Goal: Task Accomplishment & Management: Manage account settings

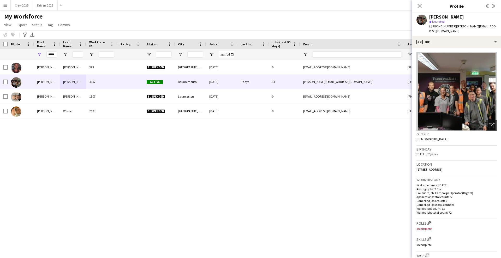
click at [123, 27] on div "My Workforce View Views Default view New view Update view Delete view Edit name…" at bounding box center [250, 22] width 501 height 18
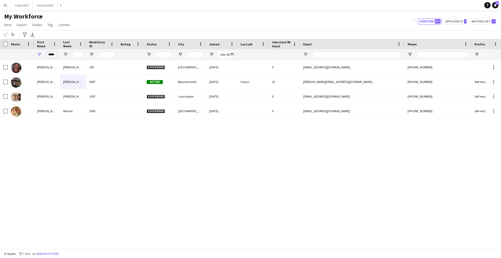
click at [55, 57] on input "*****" at bounding box center [51, 54] width 10 height 6
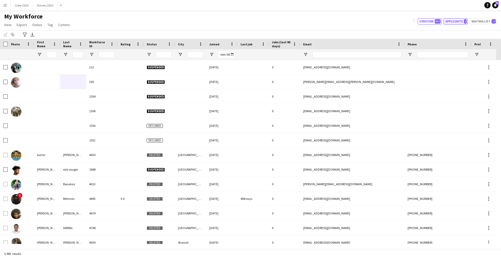
click at [458, 20] on button "Applicants 3" at bounding box center [455, 21] width 24 height 6
type input "**********"
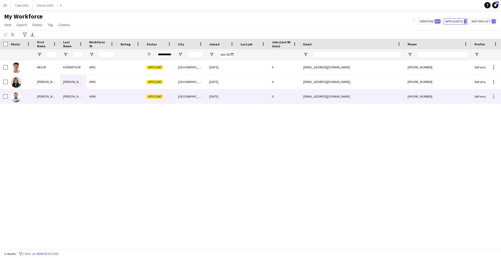
click at [137, 98] on div at bounding box center [130, 96] width 26 height 14
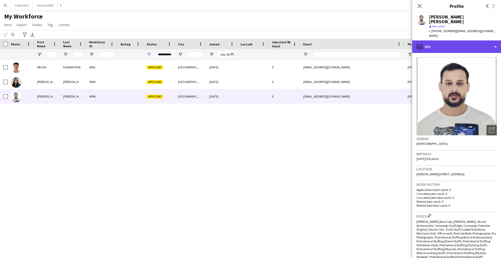
click at [443, 40] on div "profile Bio" at bounding box center [456, 46] width 89 height 13
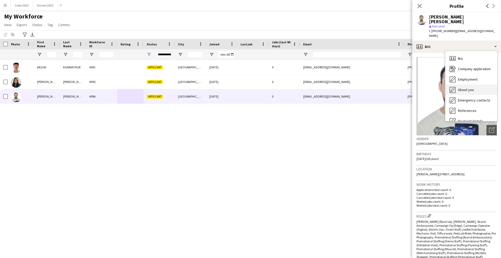
click at [475, 84] on div "About you About you" at bounding box center [471, 89] width 52 height 10
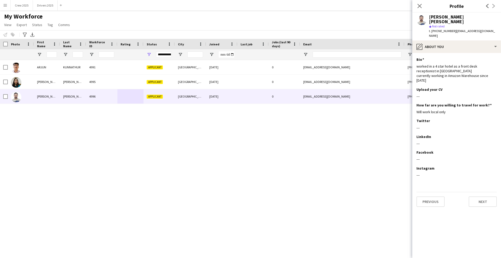
click at [265, 160] on div "[PERSON_NAME] 4991 Applicant [GEOGRAPHIC_DATA] [DATE] 0 [EMAIL_ADDRESS][DOMAIN_…" at bounding box center [242, 152] width 485 height 184
click at [43, 7] on button "Drivers 2025 Close" at bounding box center [45, 5] width 25 height 10
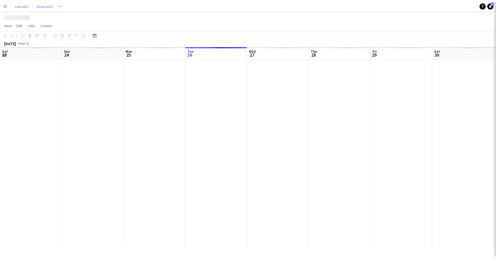
scroll to position [0, 125]
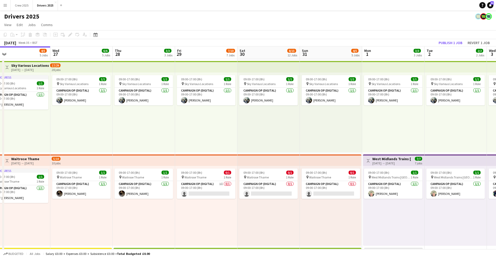
drag, startPoint x: 415, startPoint y: 152, endPoint x: 118, endPoint y: 163, distance: 296.7
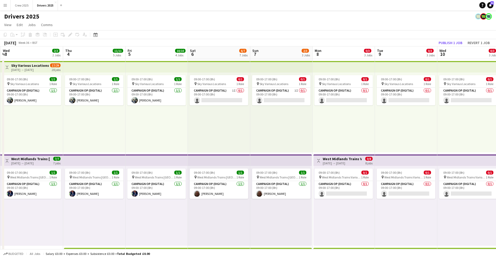
drag, startPoint x: 412, startPoint y: 137, endPoint x: 190, endPoint y: 153, distance: 222.2
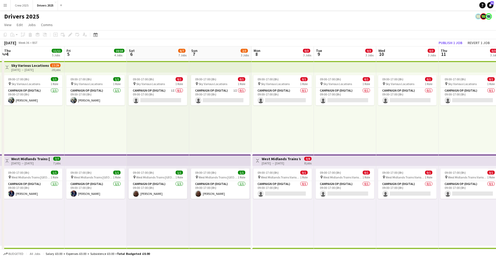
drag, startPoint x: 395, startPoint y: 142, endPoint x: 91, endPoint y: 154, distance: 304.3
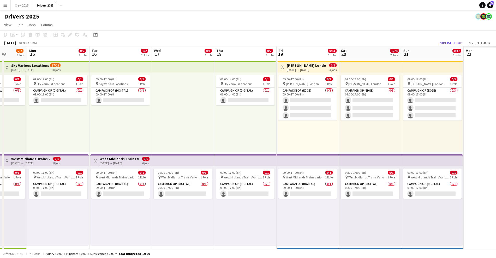
drag, startPoint x: 375, startPoint y: 139, endPoint x: 40, endPoint y: 147, distance: 334.9
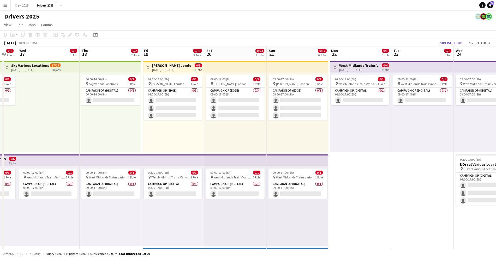
drag, startPoint x: 342, startPoint y: 137, endPoint x: 212, endPoint y: 146, distance: 130.4
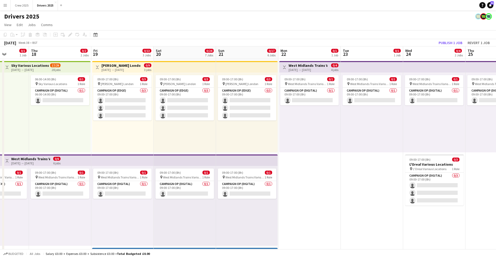
scroll to position [0, 150]
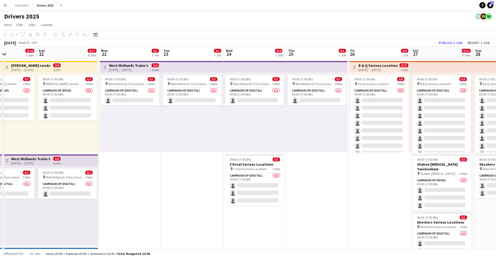
drag, startPoint x: 387, startPoint y: 146, endPoint x: 158, endPoint y: 153, distance: 229.3
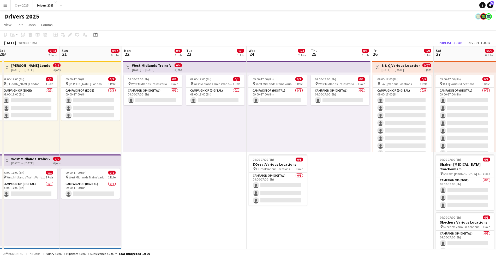
drag, startPoint x: 101, startPoint y: 159, endPoint x: 344, endPoint y: 146, distance: 242.9
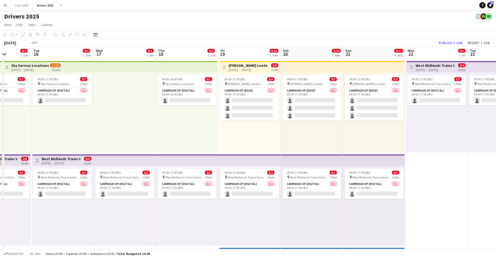
scroll to position [0, 136]
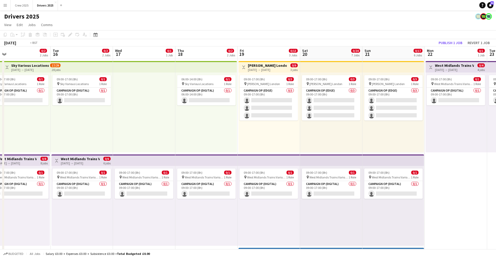
drag, startPoint x: 174, startPoint y: 152, endPoint x: 310, endPoint y: 149, distance: 135.6
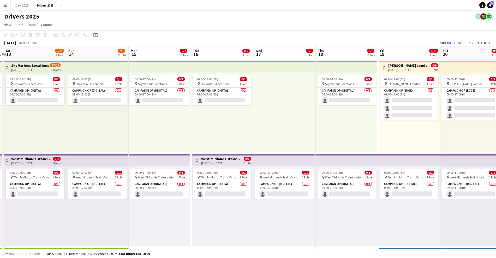
scroll to position [0, 110]
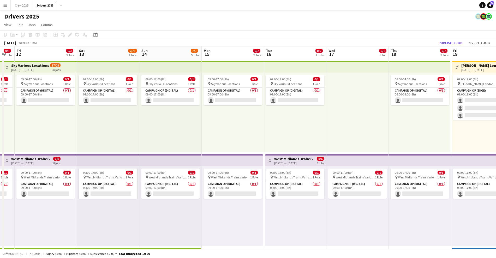
drag, startPoint x: 95, startPoint y: 140, endPoint x: 184, endPoint y: 143, distance: 88.7
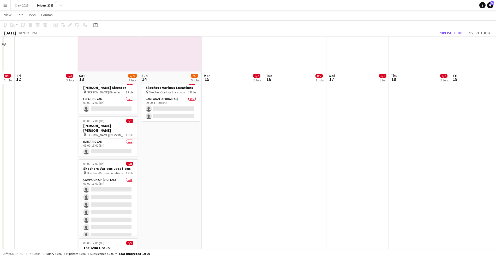
scroll to position [391, 0]
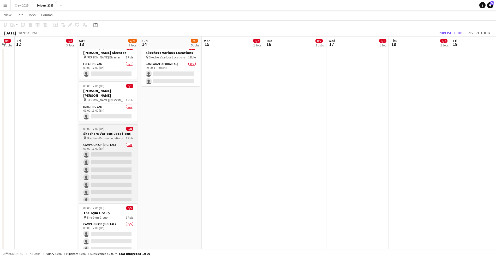
click at [106, 131] on h3 "Skechers Various Locations" at bounding box center [108, 133] width 58 height 5
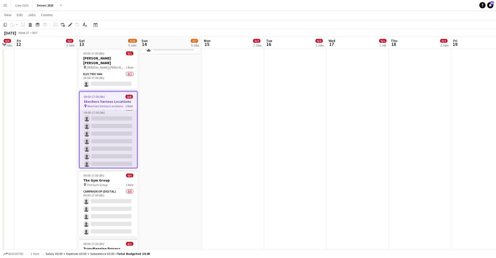
scroll to position [0, 0]
drag, startPoint x: 106, startPoint y: 137, endPoint x: 109, endPoint y: 138, distance: 3.1
click at [106, 137] on app-card-role "Campaign Op (Digital) 0/8 09:00-17:00 (8h) single-neutral-actions single-neutra…" at bounding box center [108, 145] width 57 height 71
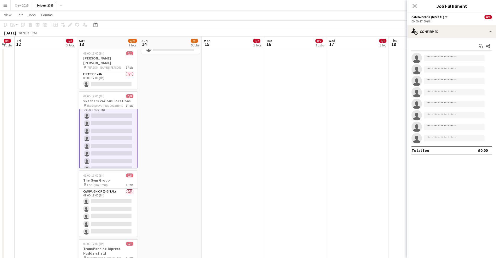
scroll to position [13, 0]
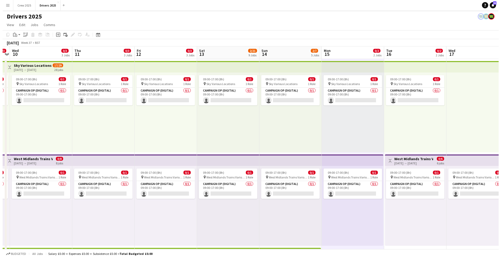
scroll to position [0, 105]
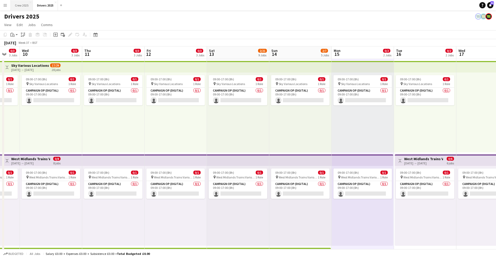
click at [21, 2] on button "Crew 2025 Close" at bounding box center [22, 5] width 22 height 10
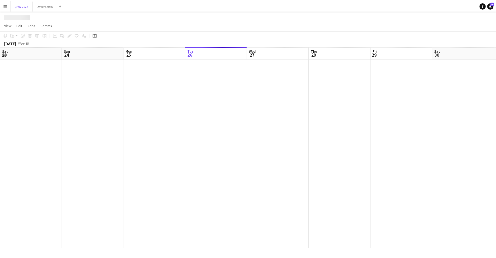
scroll to position [0, 125]
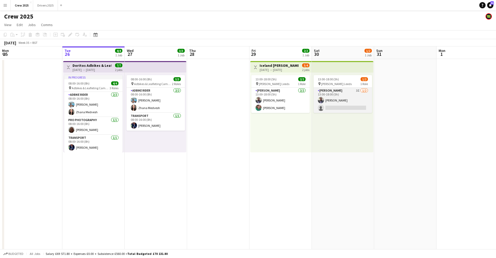
click at [345, 101] on app-card-role "Advert Walkers 3I [DATE] 13:00-18:00 (5h) [PERSON_NAME] single-neutral-actions" at bounding box center [342, 100] width 58 height 25
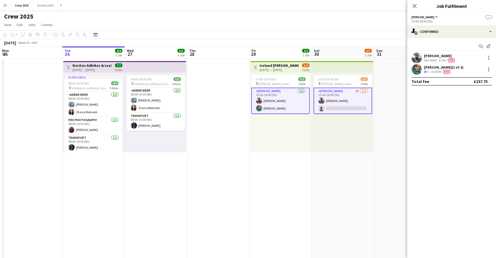
click at [347, 106] on app-card-role "Advert Walkers 3I [DATE] 13:00-18:00 (5h) [PERSON_NAME] single-neutral-actions" at bounding box center [342, 101] width 58 height 26
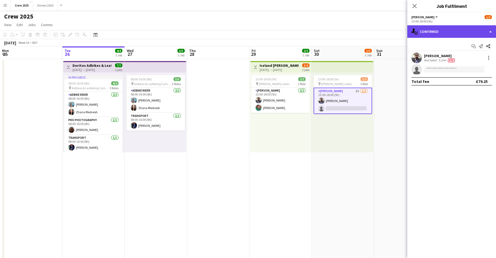
click at [450, 33] on div "single-neutral-actions-check-2 Confirmed" at bounding box center [451, 31] width 89 height 13
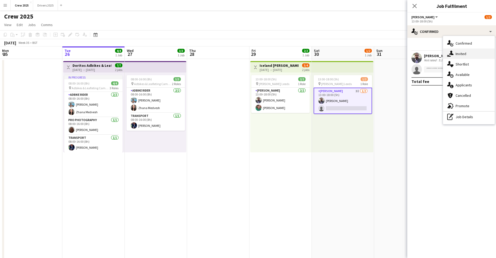
click at [471, 53] on div "single-neutral-actions-share-1 Invited" at bounding box center [469, 54] width 52 height 10
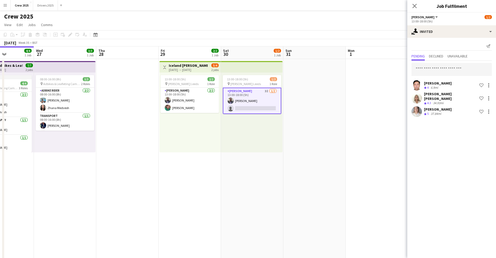
drag, startPoint x: 376, startPoint y: 144, endPoint x: 315, endPoint y: 132, distance: 61.6
click at [278, 153] on app-calendar-viewport "Sun 24 12/15 2 Jobs Mon 25 Tue 26 4/4 1 Job Wed 27 3/3 1 Job Thu 28 Fri 29 2/2 …" at bounding box center [248, 217] width 496 height 342
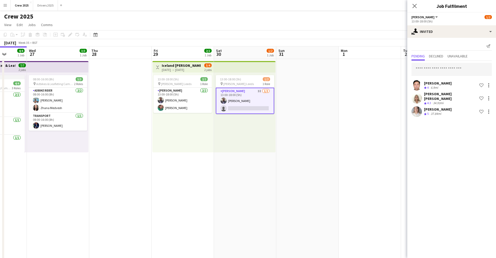
click at [320, 127] on app-date-cell at bounding box center [307, 223] width 62 height 329
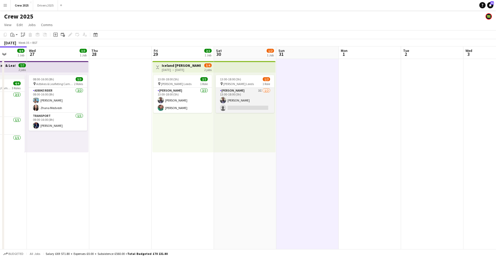
click at [258, 97] on app-card-role "Advert Walkers 3I [DATE] 13:00-18:00 (5h) [PERSON_NAME] single-neutral-actions" at bounding box center [245, 100] width 58 height 25
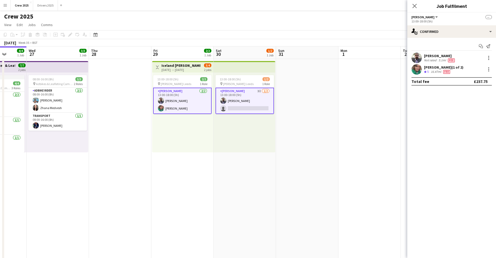
click at [259, 100] on app-card-role "Advert Walkers 3I [DATE] 13:00-18:00 (5h) [PERSON_NAME] single-neutral-actions" at bounding box center [244, 101] width 58 height 26
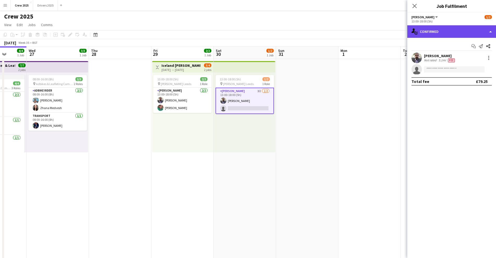
click at [424, 30] on div "single-neutral-actions-check-2 Confirmed" at bounding box center [451, 31] width 89 height 13
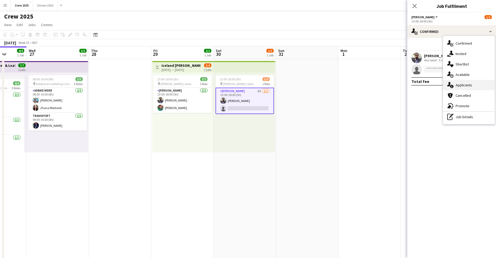
click at [469, 85] on div "single-neutral-actions-information Applicants" at bounding box center [469, 85] width 52 height 10
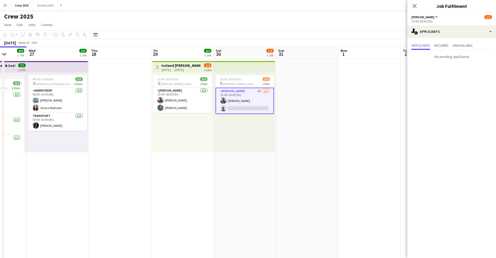
click at [309, 109] on app-date-cell at bounding box center [307, 223] width 62 height 329
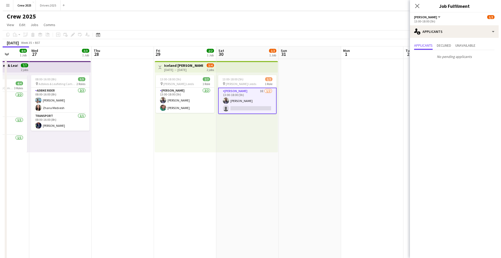
scroll to position [0, 160]
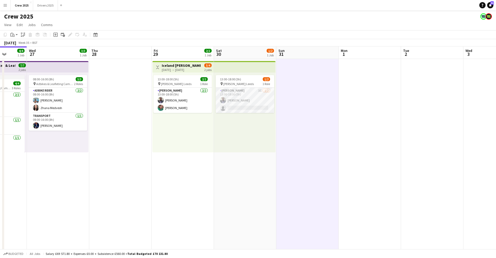
click at [242, 102] on app-card-role "Advert Walkers 3I [DATE] 13:00-18:00 (5h) [PERSON_NAME] single-neutral-actions" at bounding box center [245, 100] width 58 height 25
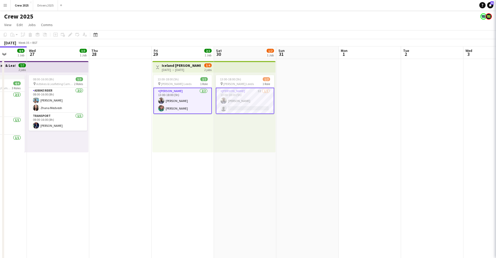
click at [242, 102] on app-card-role "Advert Walkers 3I [DATE] 13:00-18:00 (5h) [PERSON_NAME] single-neutral-actions" at bounding box center [245, 101] width 58 height 26
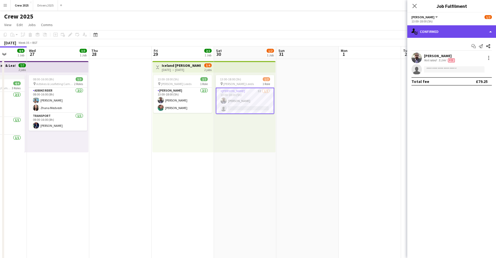
click at [433, 33] on div "single-neutral-actions-check-2 Confirmed" at bounding box center [451, 31] width 89 height 13
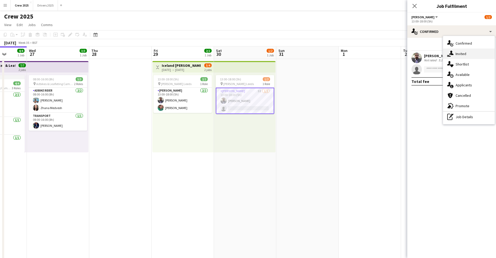
click at [462, 55] on div "single-neutral-actions-share-1 Invited" at bounding box center [469, 54] width 52 height 10
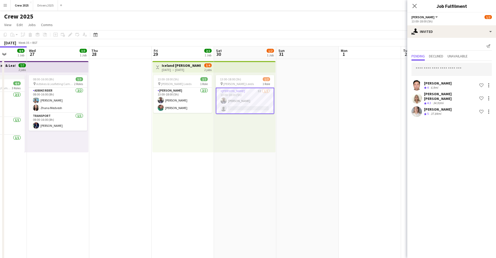
click at [435, 82] on div "[PERSON_NAME]" at bounding box center [438, 83] width 28 height 5
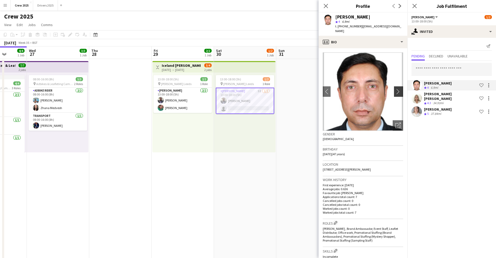
click at [395, 89] on app-icon "chevron-right" at bounding box center [399, 91] width 8 height 5
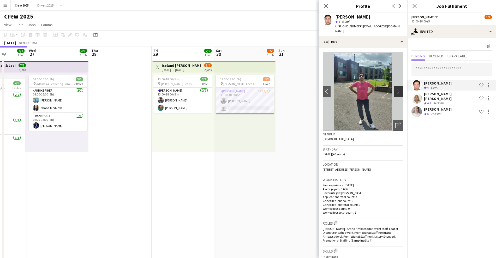
click at [395, 89] on app-icon "chevron-right" at bounding box center [399, 91] width 8 height 5
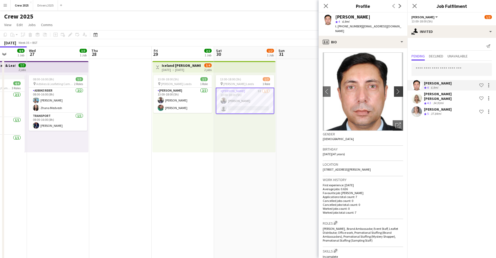
click at [395, 89] on app-icon "chevron-right" at bounding box center [399, 91] width 8 height 5
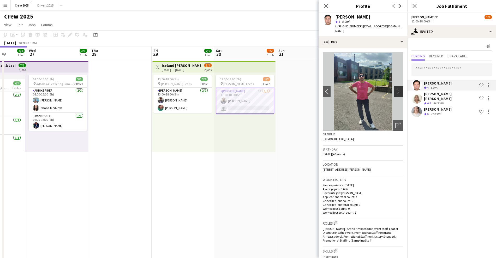
click at [395, 89] on app-icon "chevron-right" at bounding box center [399, 91] width 8 height 5
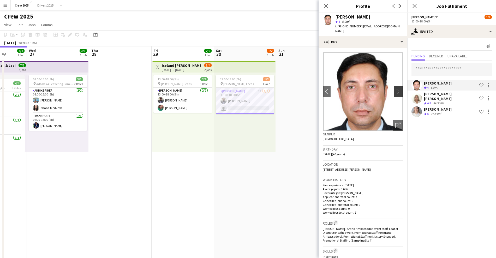
click at [395, 89] on app-icon "chevron-right" at bounding box center [399, 91] width 8 height 5
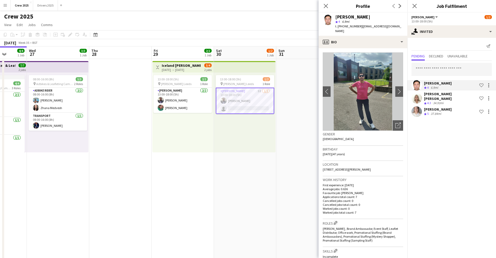
click at [437, 95] on div "[PERSON_NAME] [PERSON_NAME]" at bounding box center [450, 96] width 53 height 9
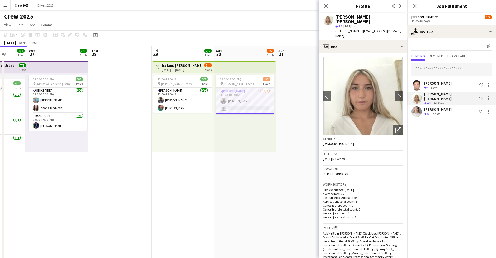
click at [437, 112] on div "37.84mi" at bounding box center [435, 114] width 13 height 4
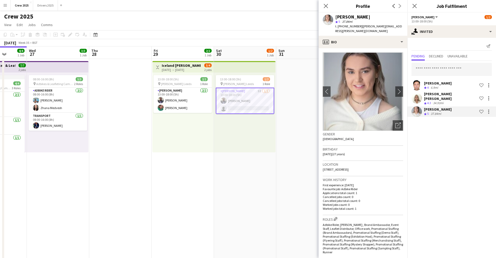
click at [215, 190] on app-date-cell "13:00-18:00 (5h) 1/2 pin [PERSON_NAME] Leeds 1 Role Advert Walkers 3I [DATE] 13…" at bounding box center [245, 223] width 62 height 329
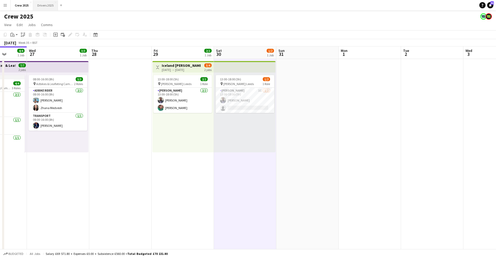
drag, startPoint x: 47, startPoint y: 3, endPoint x: 54, endPoint y: 8, distance: 7.8
click at [47, 3] on button "Drivers 2025 Close" at bounding box center [45, 5] width 25 height 10
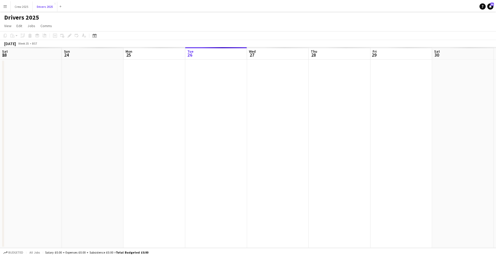
scroll to position [0, 125]
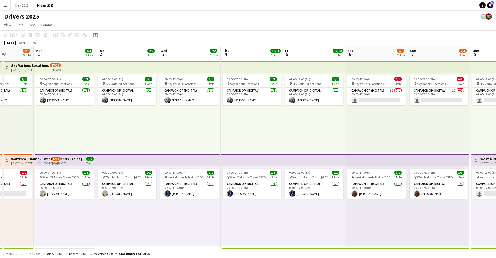
drag, startPoint x: 428, startPoint y: 145, endPoint x: 110, endPoint y: 169, distance: 319.3
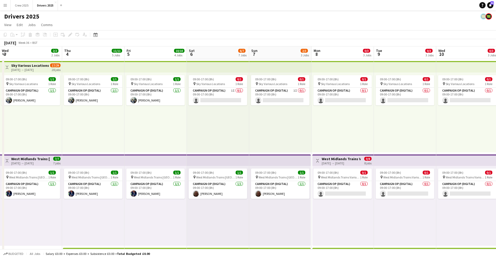
drag, startPoint x: 407, startPoint y: 138, endPoint x: 215, endPoint y: 160, distance: 192.7
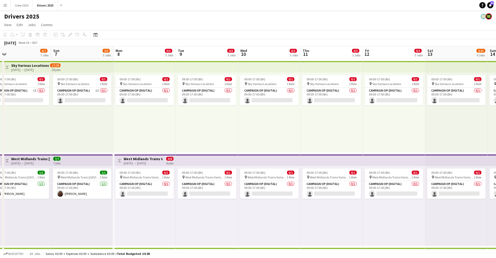
scroll to position [0, 173]
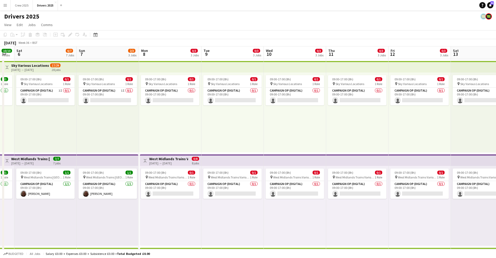
drag, startPoint x: 332, startPoint y: 135, endPoint x: 219, endPoint y: 155, distance: 115.3
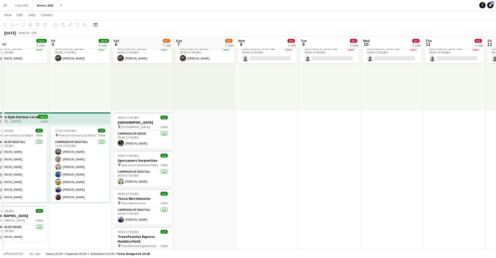
scroll to position [0, 134]
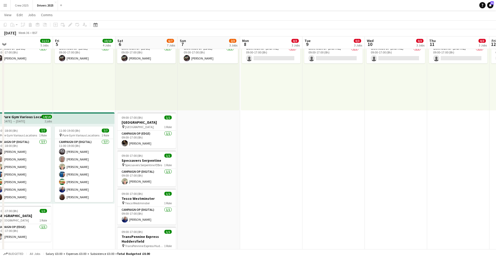
drag, startPoint x: 216, startPoint y: 188, endPoint x: 317, endPoint y: 181, distance: 101.2
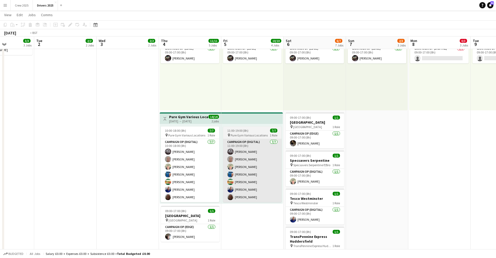
drag, startPoint x: 236, startPoint y: 189, endPoint x: 257, endPoint y: 178, distance: 22.9
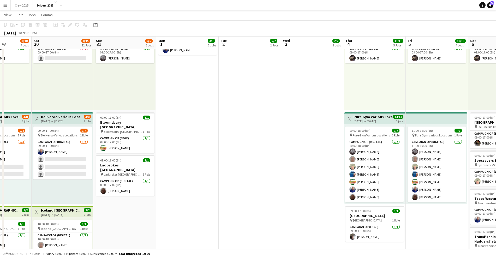
drag, startPoint x: 233, startPoint y: 183, endPoint x: 376, endPoint y: 181, distance: 142.9
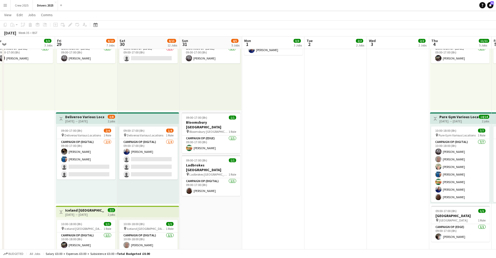
scroll to position [0, 157]
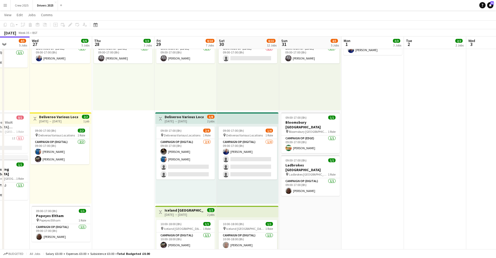
drag, startPoint x: 86, startPoint y: 183, endPoint x: 185, endPoint y: 184, distance: 99.4
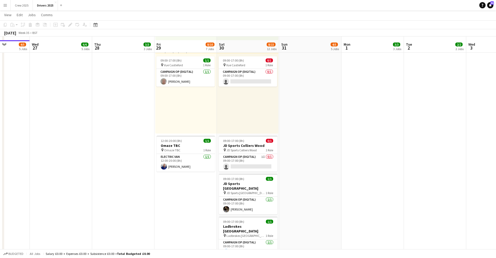
scroll to position [489, 0]
